Goal: Task Accomplishment & Management: Use online tool/utility

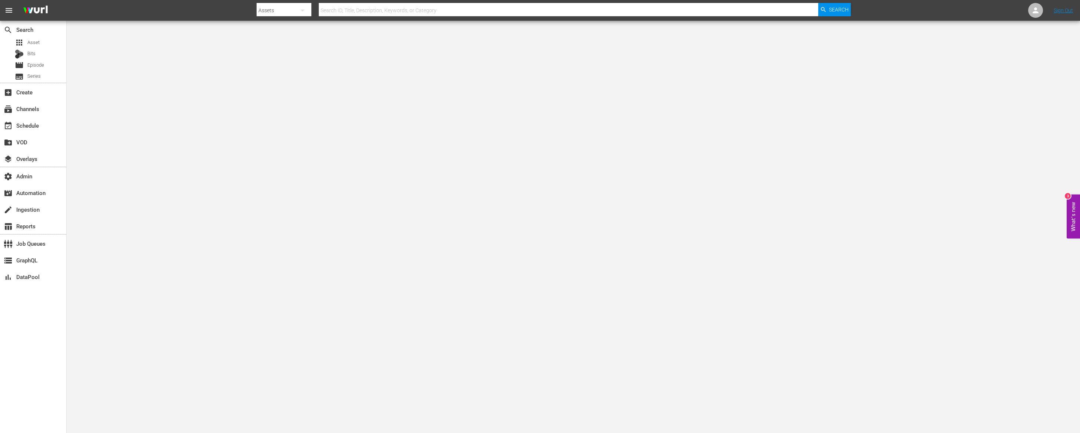
click at [412, 8] on input "text" at bounding box center [568, 10] width 499 height 18
click at [40, 103] on div "subscriptions Channels" at bounding box center [33, 108] width 66 height 15
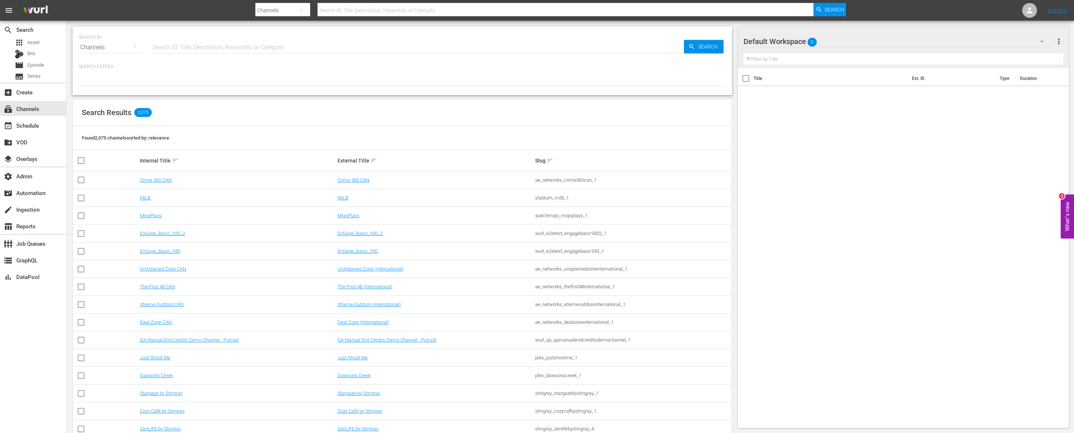
click at [354, 14] on input "text" at bounding box center [566, 10] width 496 height 18
type input "external"
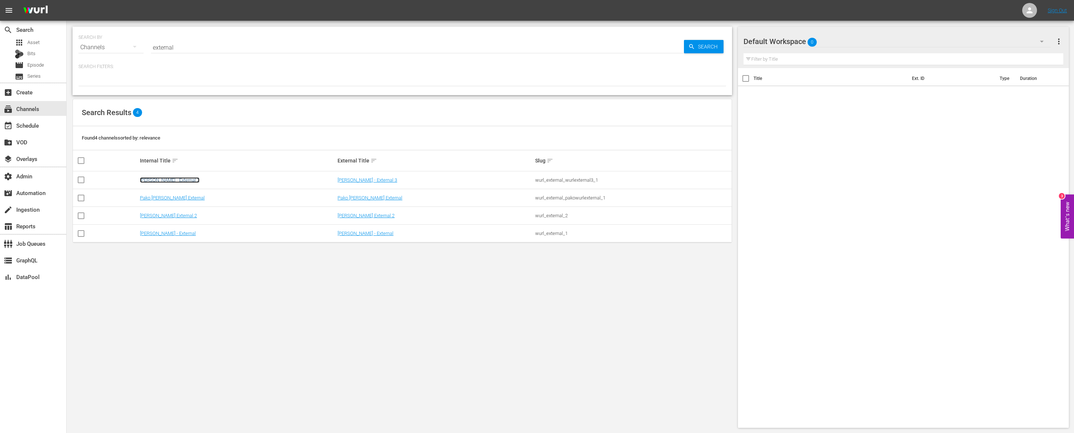
click at [161, 180] on link "[PERSON_NAME] - External 3" at bounding box center [170, 180] width 60 height 6
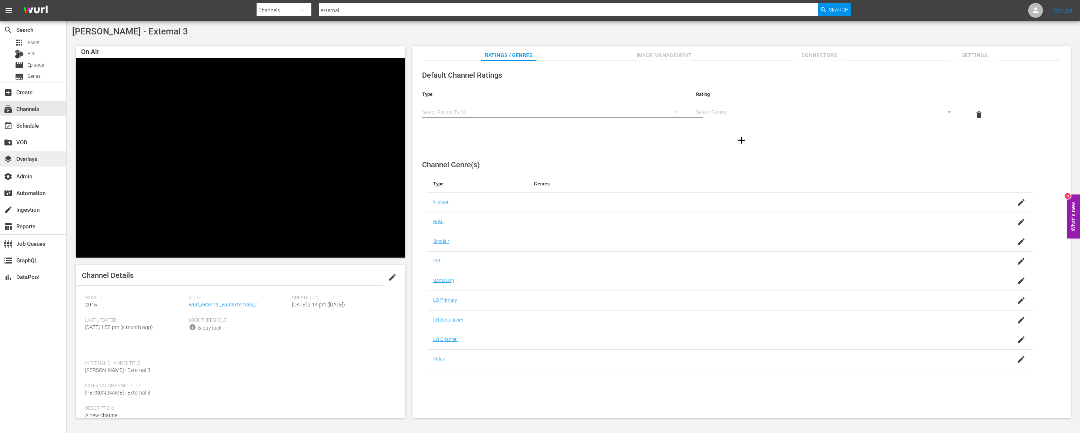
click at [31, 164] on div "layers Overlays" at bounding box center [33, 158] width 66 height 15
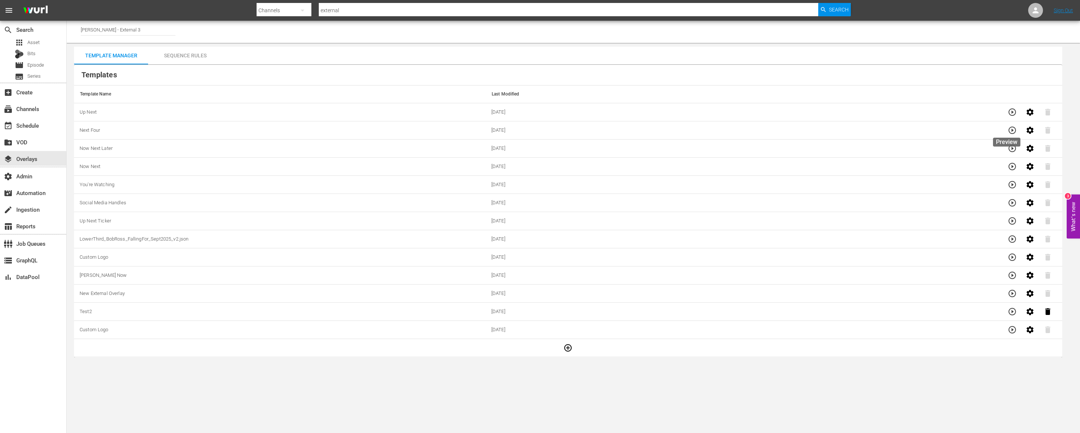
click at [1011, 129] on button "button" at bounding box center [1012, 130] width 18 height 18
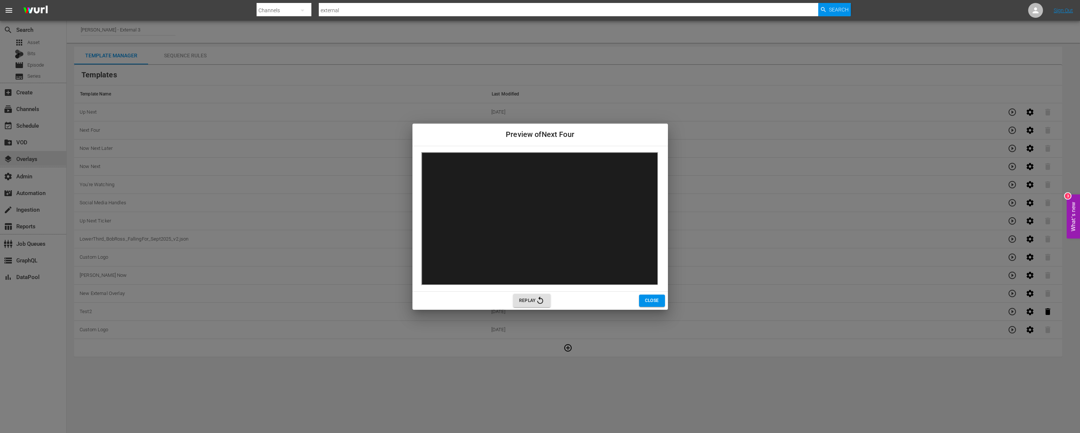
click at [541, 300] on icon "button" at bounding box center [540, 300] width 9 height 9
click at [539, 302] on icon "button" at bounding box center [540, 300] width 9 height 9
click at [540, 297] on icon "button" at bounding box center [540, 300] width 6 height 7
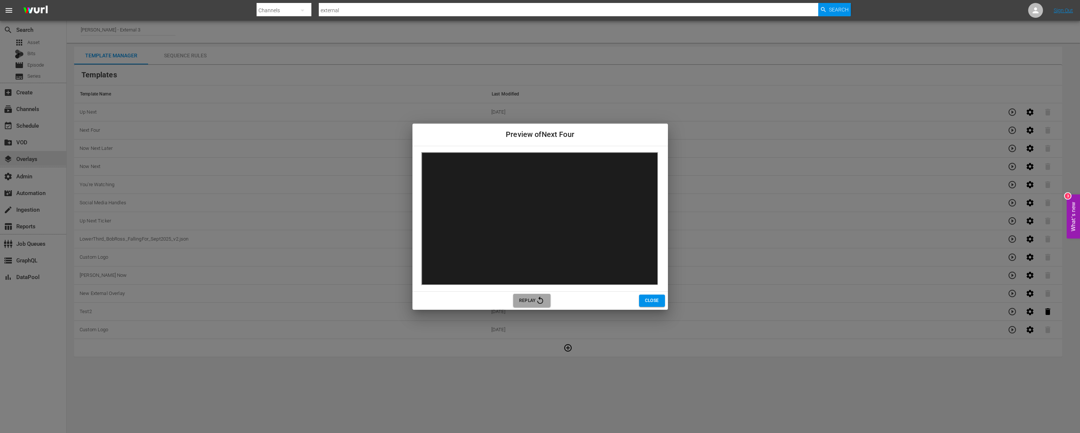
click at [527, 302] on span "Replay" at bounding box center [532, 300] width 26 height 9
click at [645, 303] on span "Close" at bounding box center [652, 301] width 14 height 8
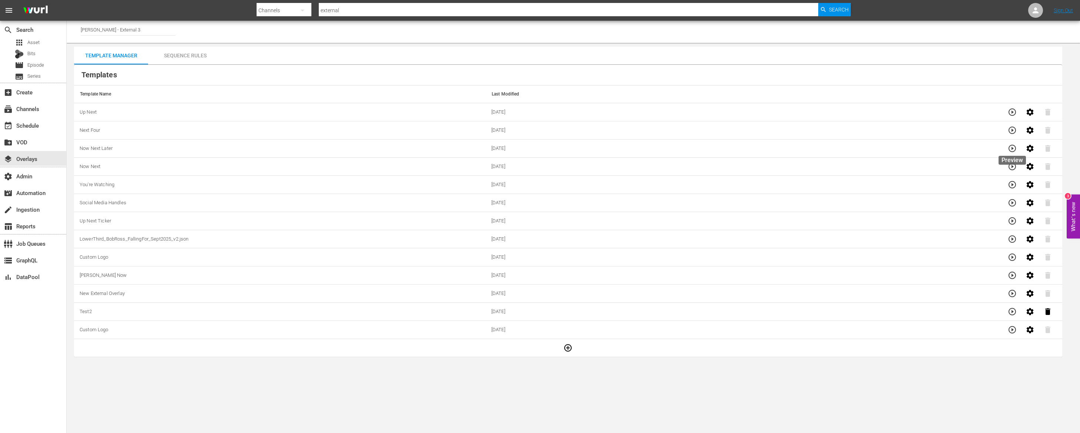
click at [1018, 147] on button "button" at bounding box center [1012, 149] width 18 height 18
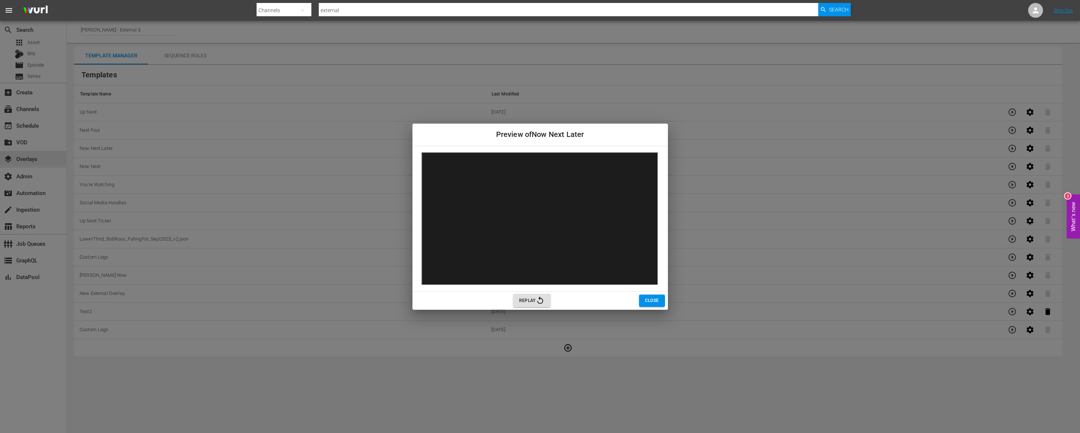
click at [643, 302] on button "Close" at bounding box center [652, 301] width 26 height 12
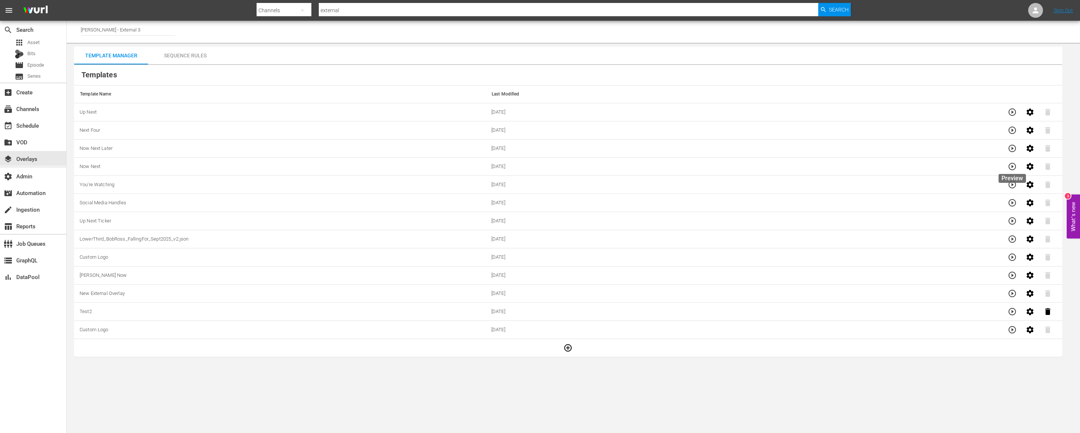
click at [1016, 164] on icon "button" at bounding box center [1012, 166] width 9 height 9
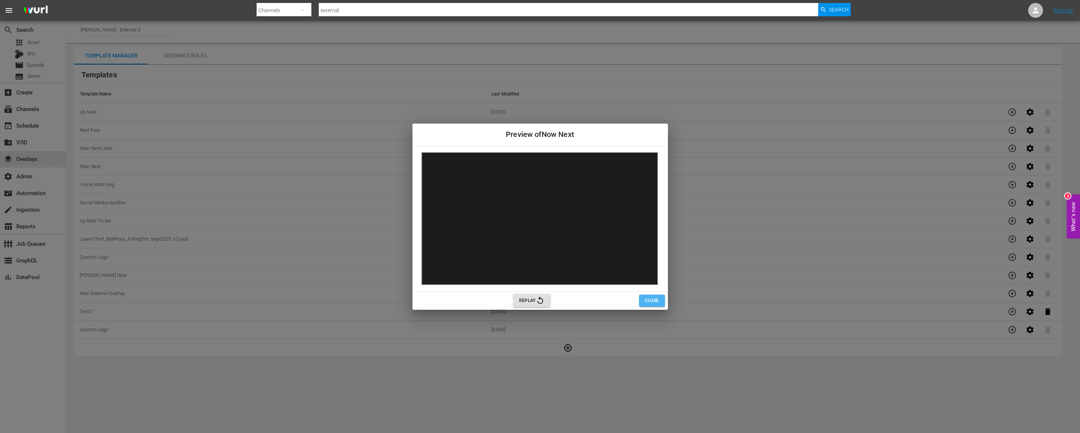
click at [649, 303] on span "Close" at bounding box center [652, 301] width 14 height 8
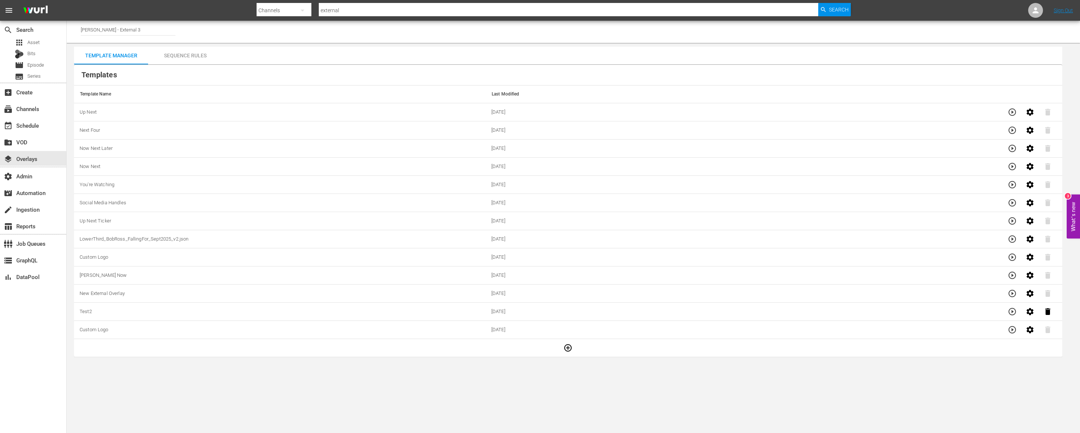
click at [1010, 130] on icon "button" at bounding box center [1012, 130] width 9 height 9
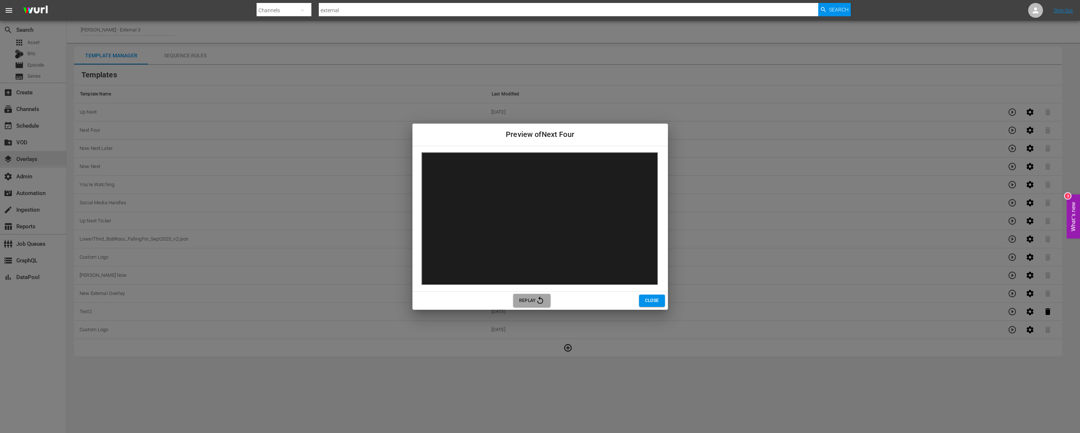
click at [533, 302] on span "Replay" at bounding box center [532, 300] width 26 height 9
click at [530, 304] on span "Replay" at bounding box center [532, 300] width 26 height 9
click at [641, 302] on button "Close" at bounding box center [652, 301] width 26 height 12
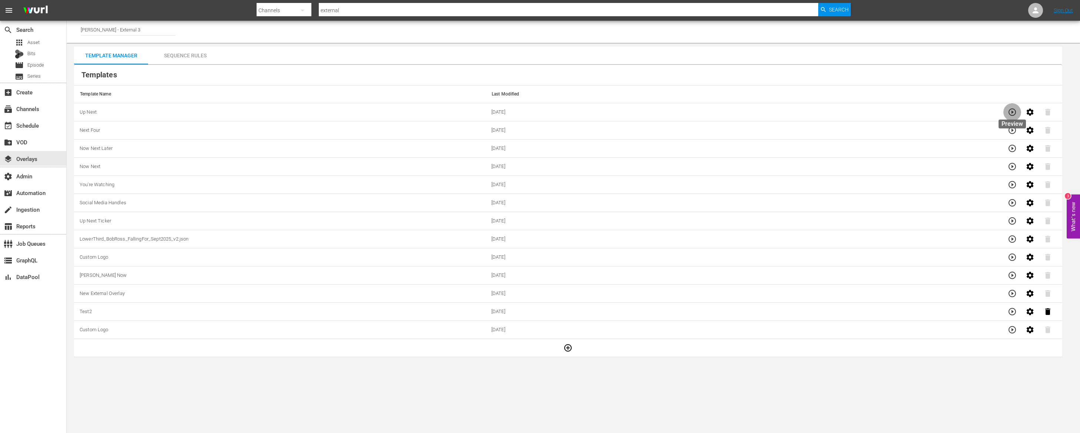
click at [1015, 115] on icon "button" at bounding box center [1012, 112] width 9 height 9
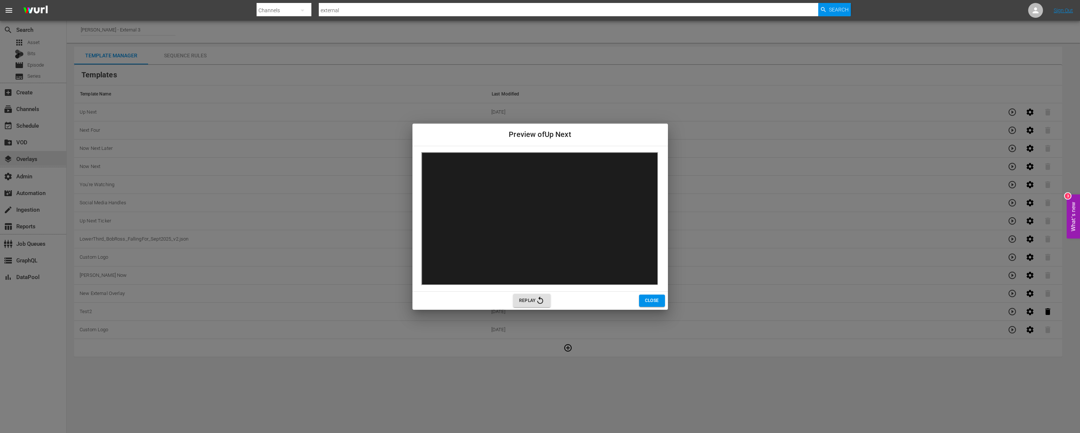
click at [652, 299] on span "Close" at bounding box center [652, 301] width 14 height 8
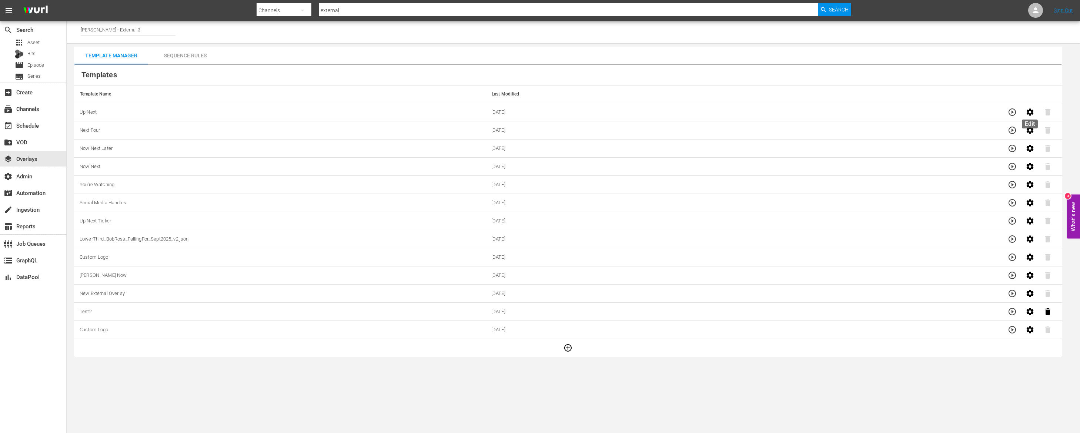
click at [1032, 114] on icon "button" at bounding box center [1029, 111] width 7 height 7
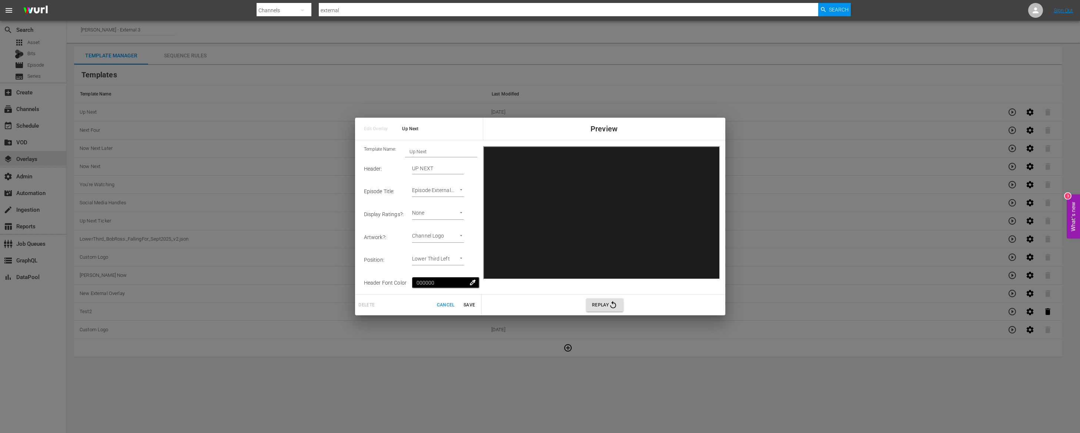
click at [437, 155] on input "Up Next" at bounding box center [441, 152] width 72 height 10
click at [445, 309] on span "Cancel" at bounding box center [446, 305] width 18 height 8
